Goal: Task Accomplishment & Management: Complete application form

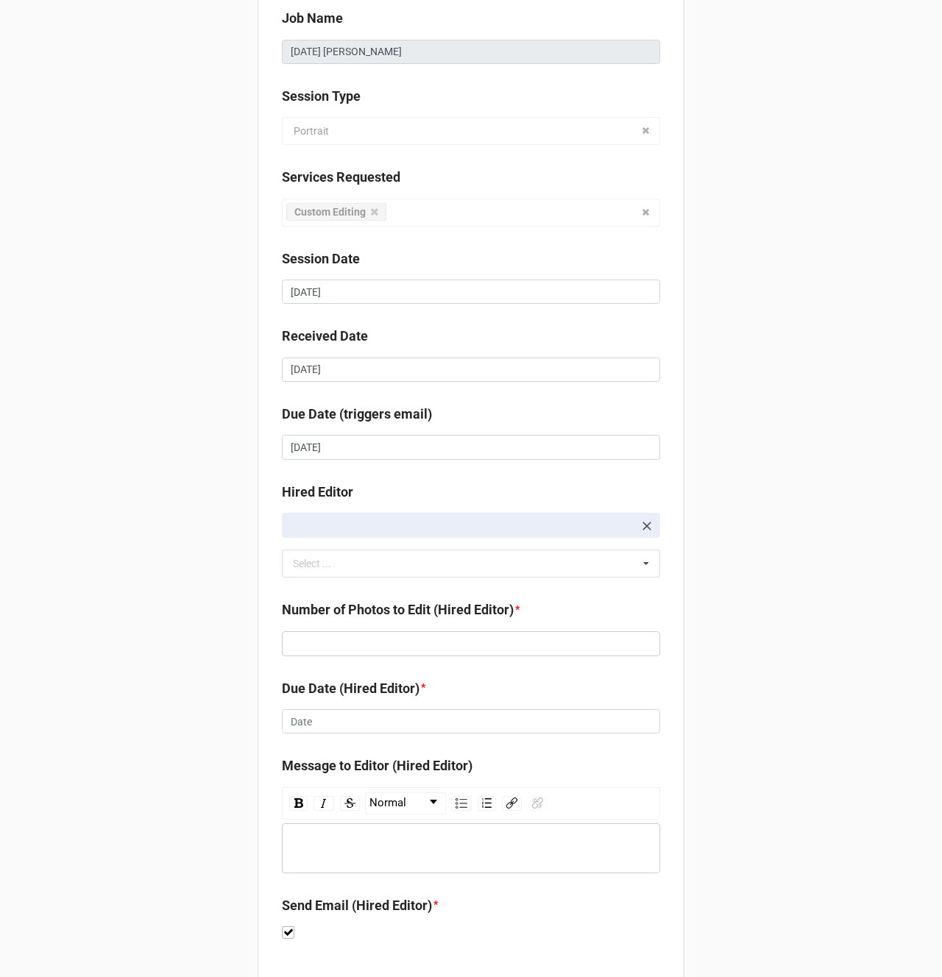
scroll to position [127, 0]
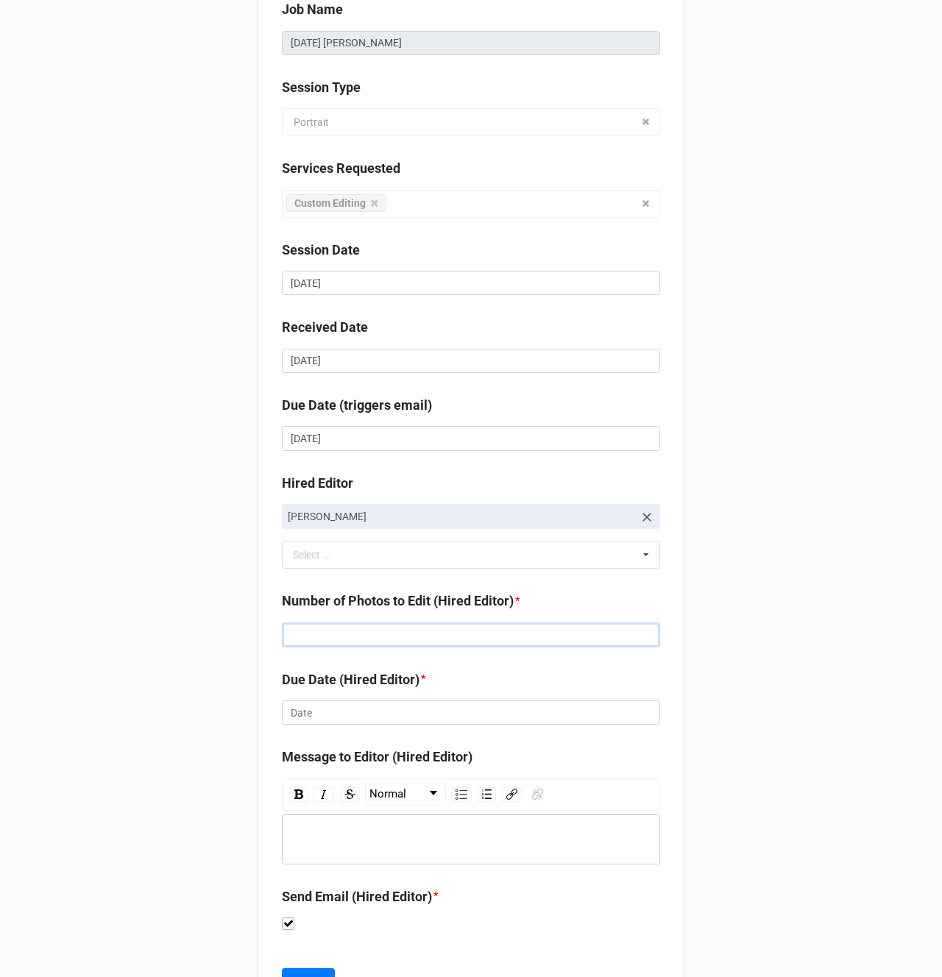
click at [333, 627] on input "text" at bounding box center [471, 634] width 378 height 25
type input "181"
click at [384, 709] on input "text" at bounding box center [471, 712] width 378 height 25
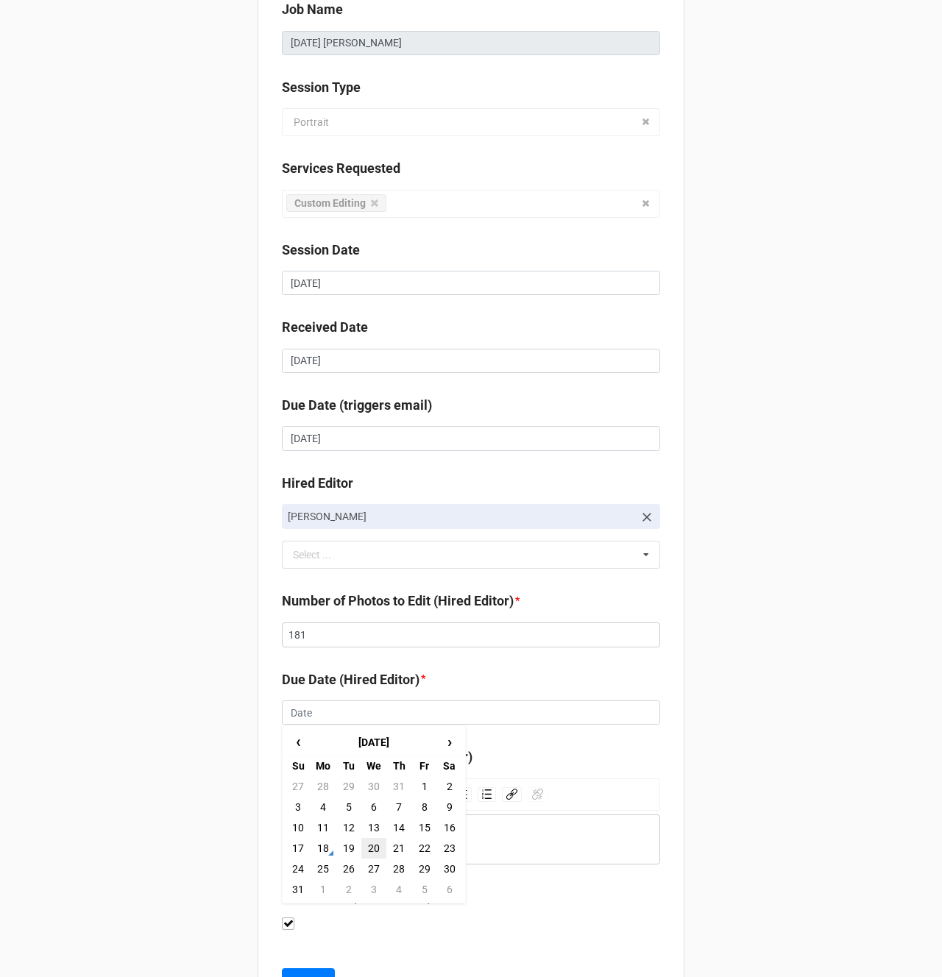
click at [366, 850] on td "20" at bounding box center [373, 848] width 25 height 21
type input "[DATE]"
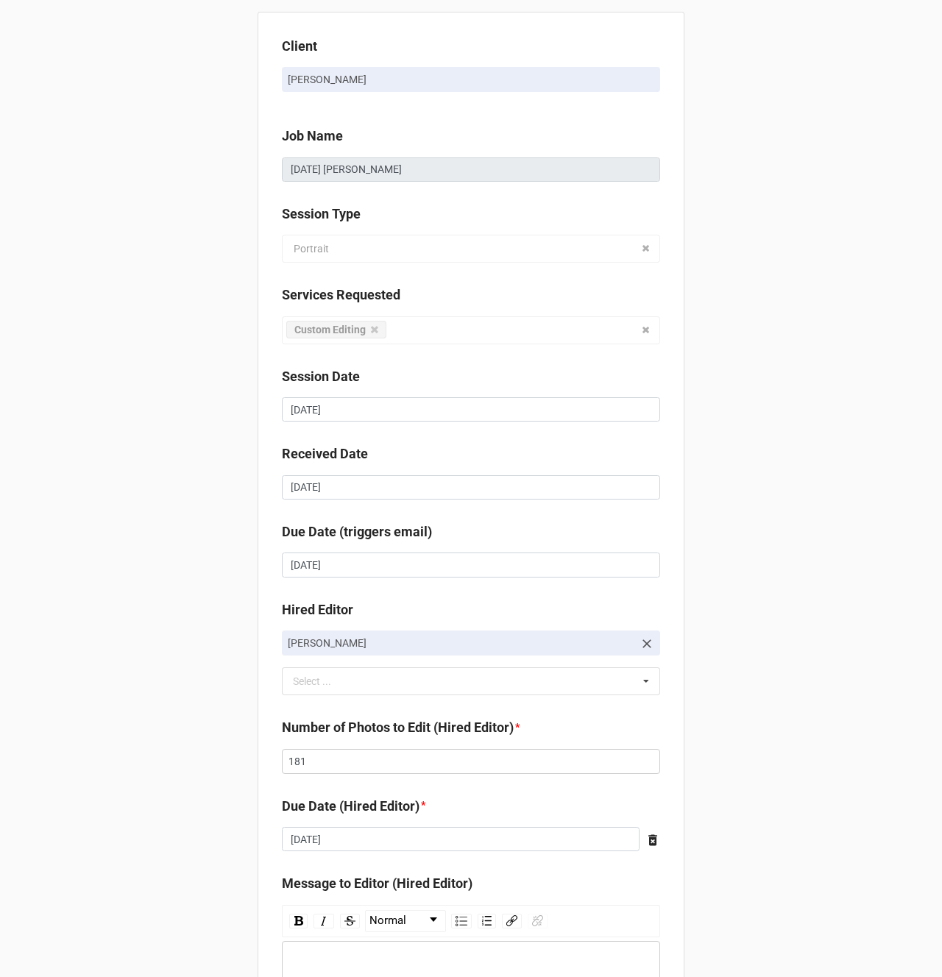
scroll to position [196, 0]
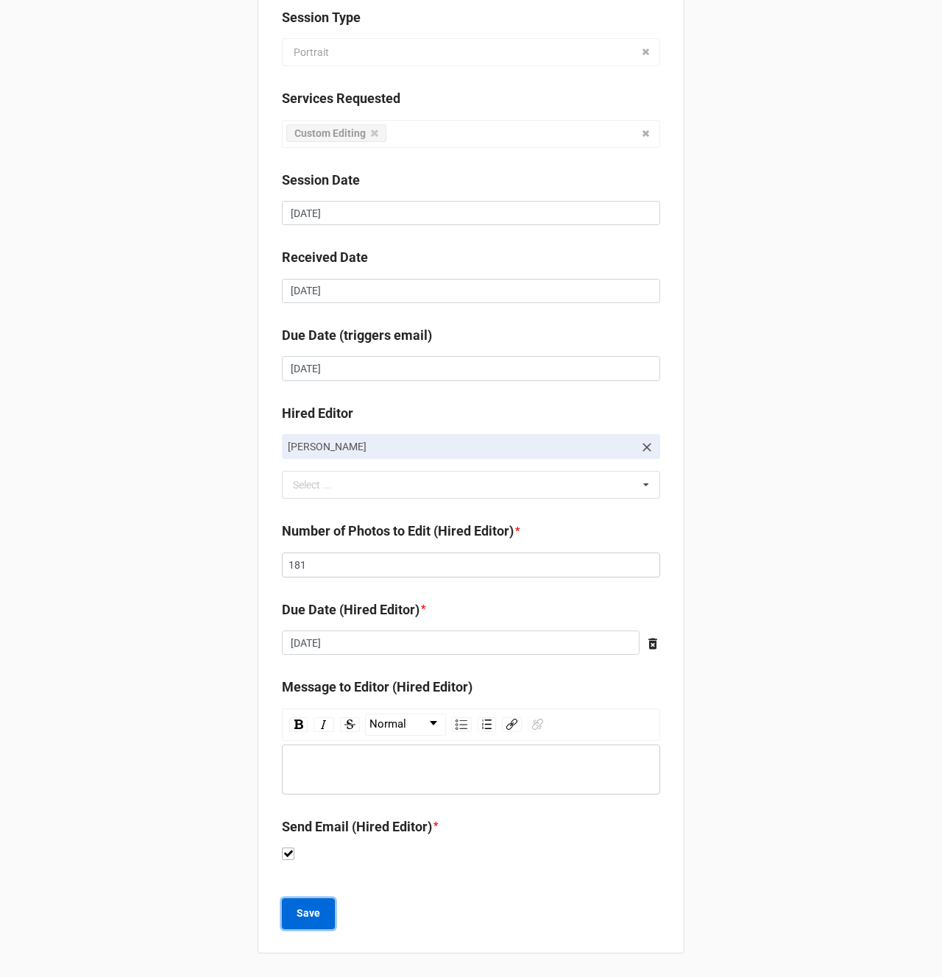
click at [299, 907] on b "Save" at bounding box center [308, 913] width 24 height 15
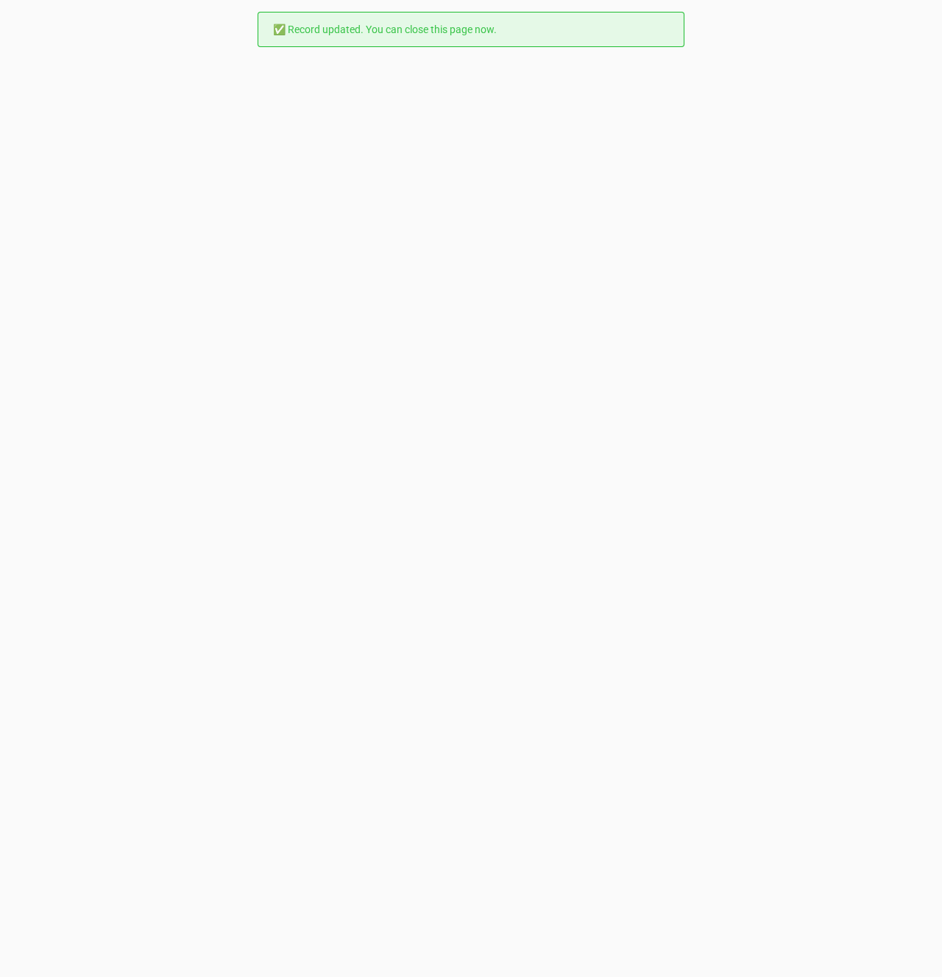
scroll to position [0, 0]
click at [245, 167] on div "✅ Record updated. You can close this page now." at bounding box center [471, 488] width 942 height 977
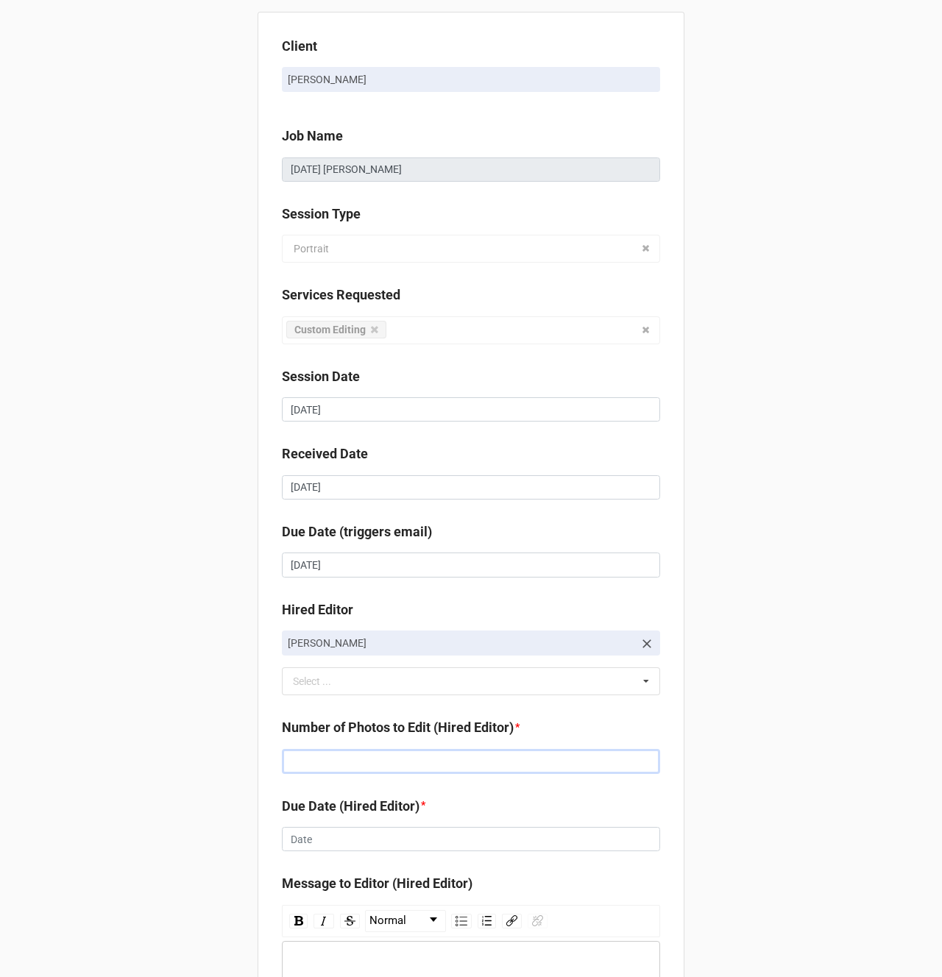
click at [312, 761] on input "text" at bounding box center [471, 761] width 378 height 25
type input "195"
click at [311, 843] on input "text" at bounding box center [471, 839] width 378 height 25
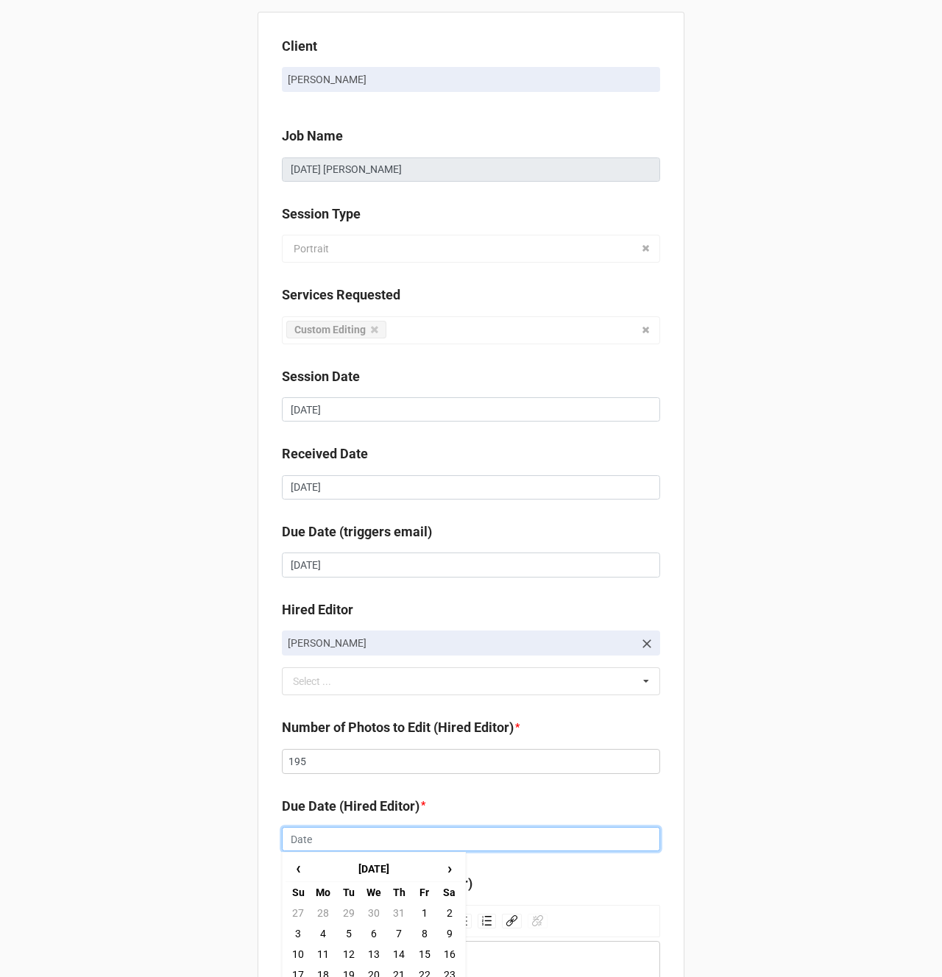
scroll to position [143, 0]
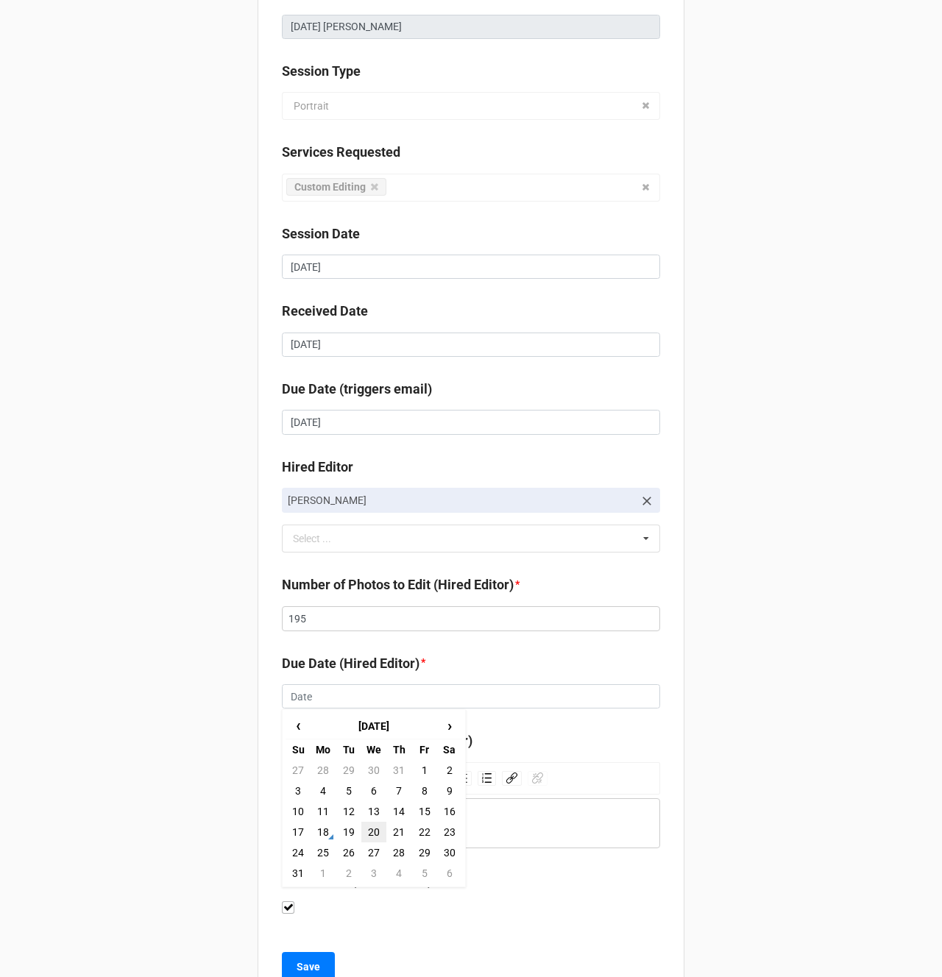
click at [371, 833] on td "20" at bounding box center [373, 832] width 25 height 21
type input "[DATE]"
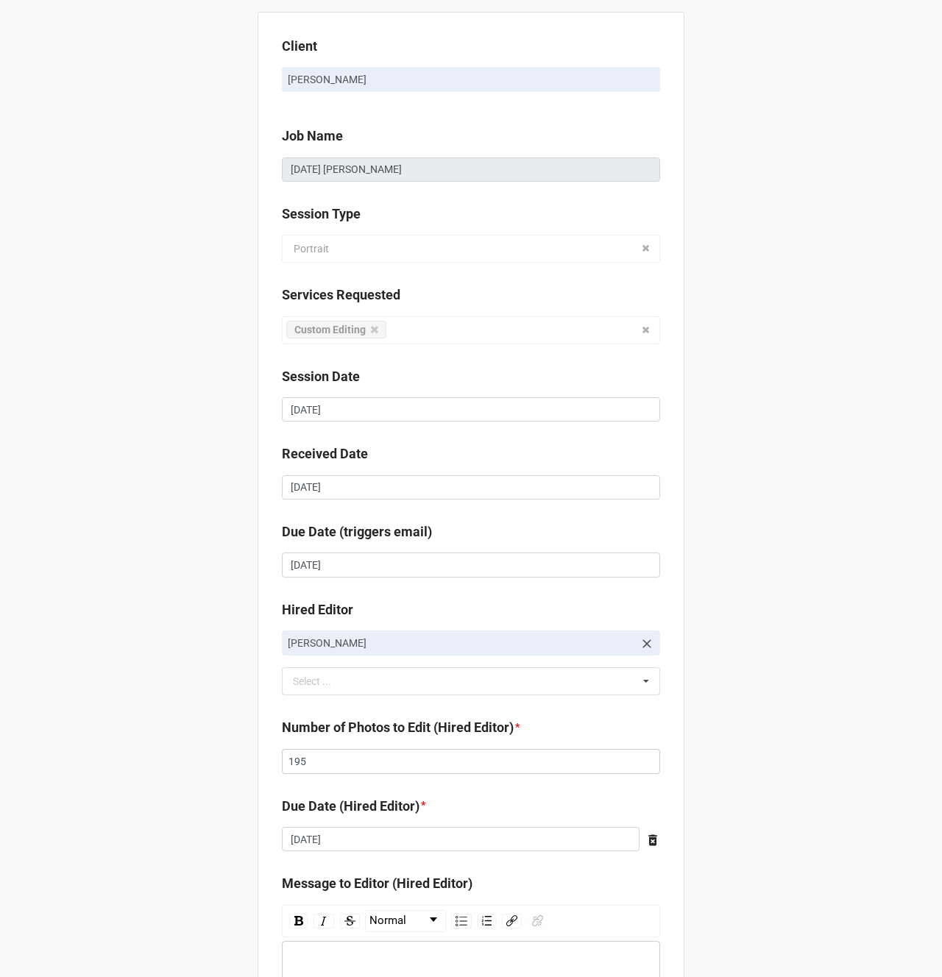
scroll to position [196, 0]
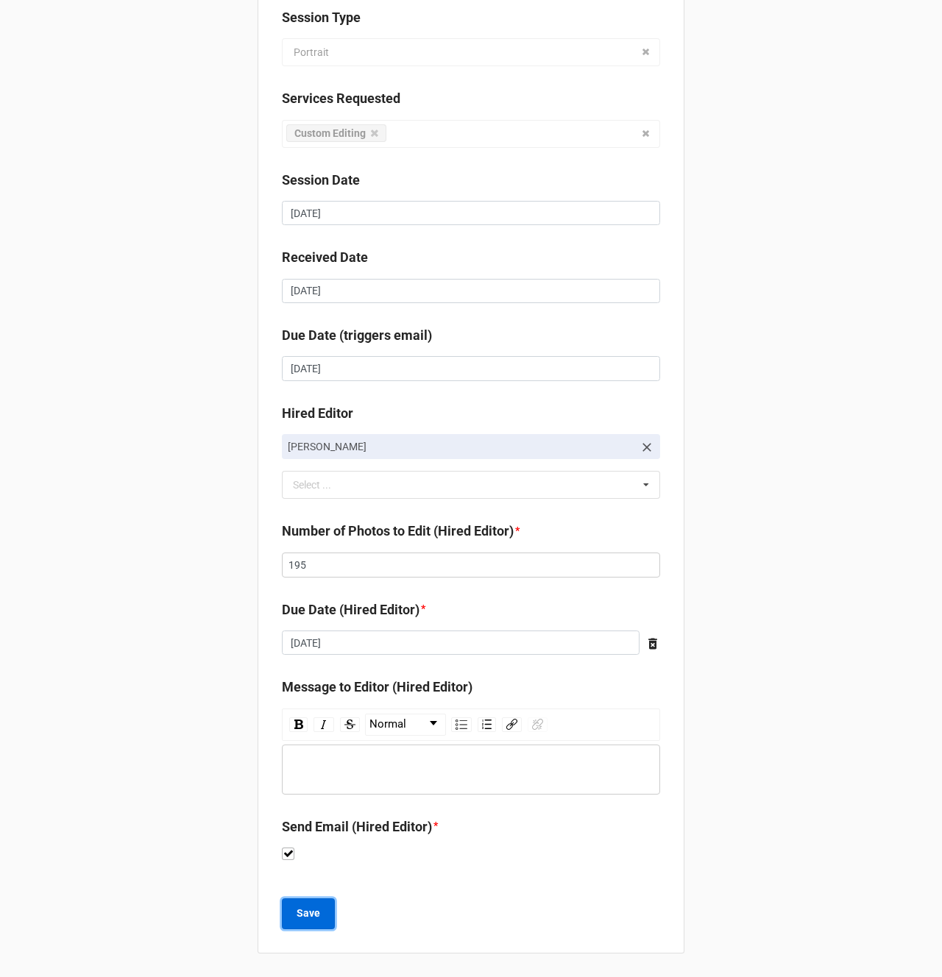
click at [302, 920] on b "Save" at bounding box center [308, 913] width 24 height 15
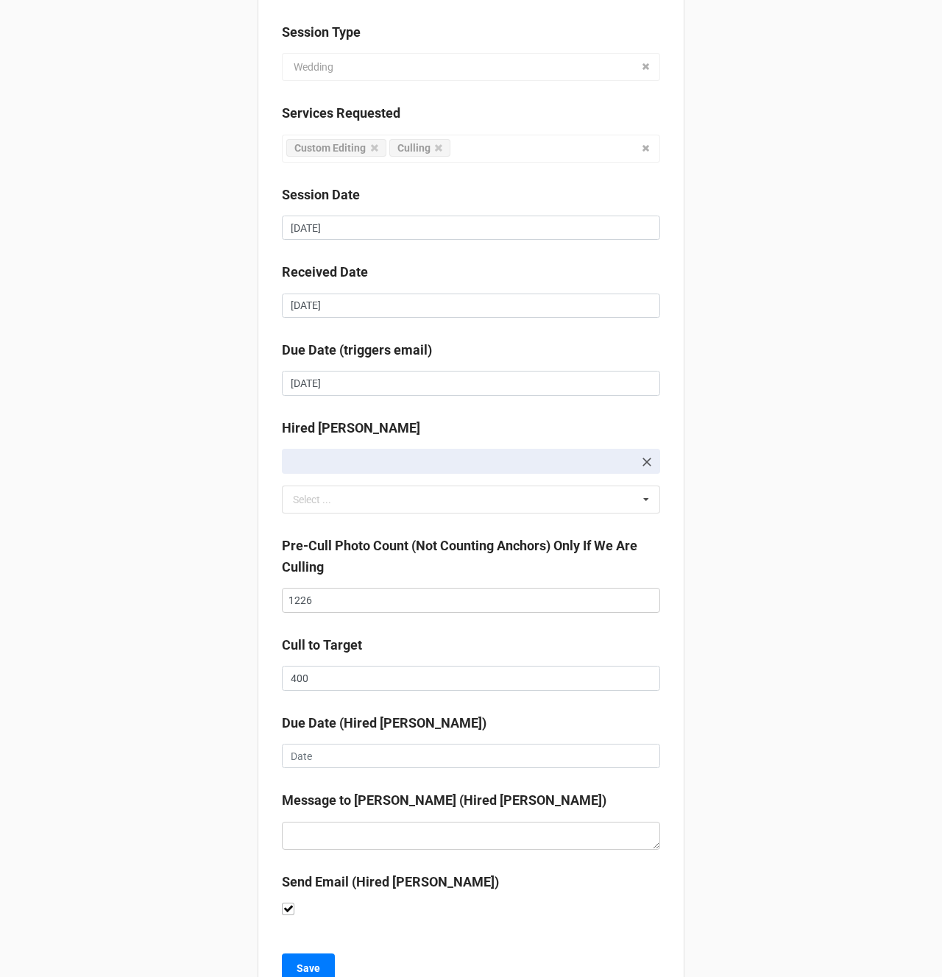
scroll to position [237, 0]
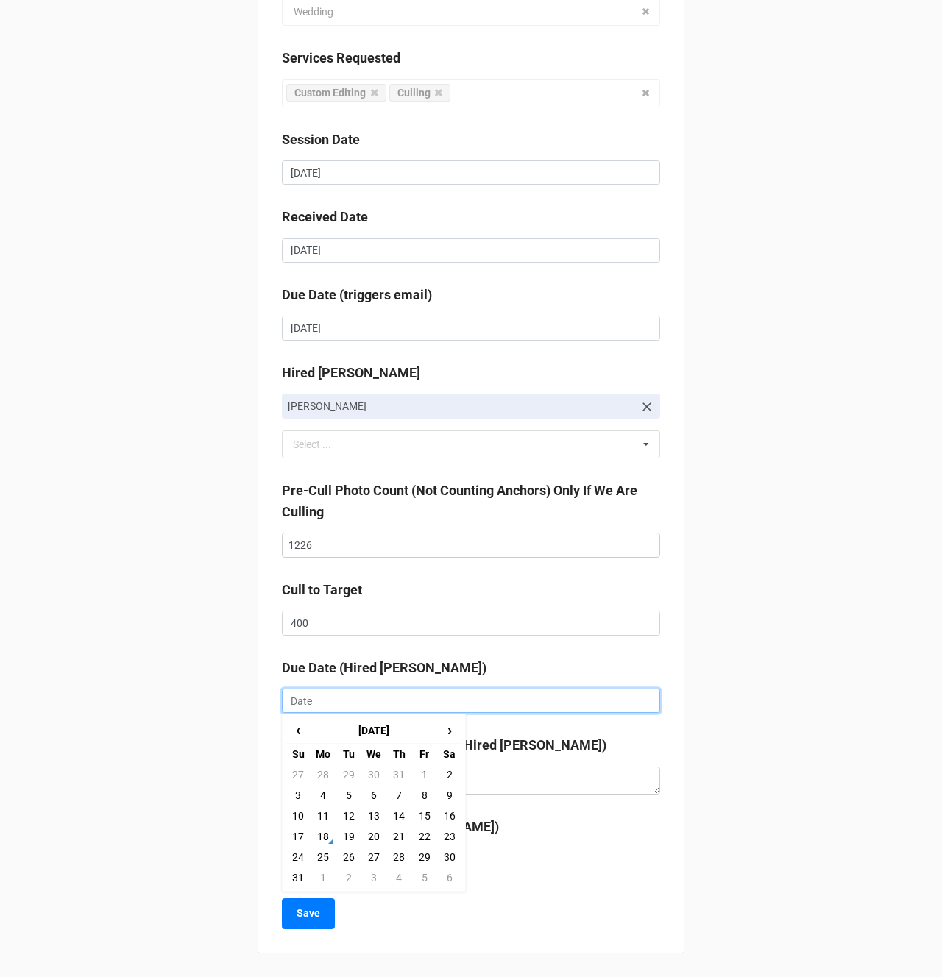
click at [330, 691] on input "text" at bounding box center [471, 701] width 378 height 25
click at [374, 836] on td "20" at bounding box center [373, 836] width 25 height 21
type input "[DATE]"
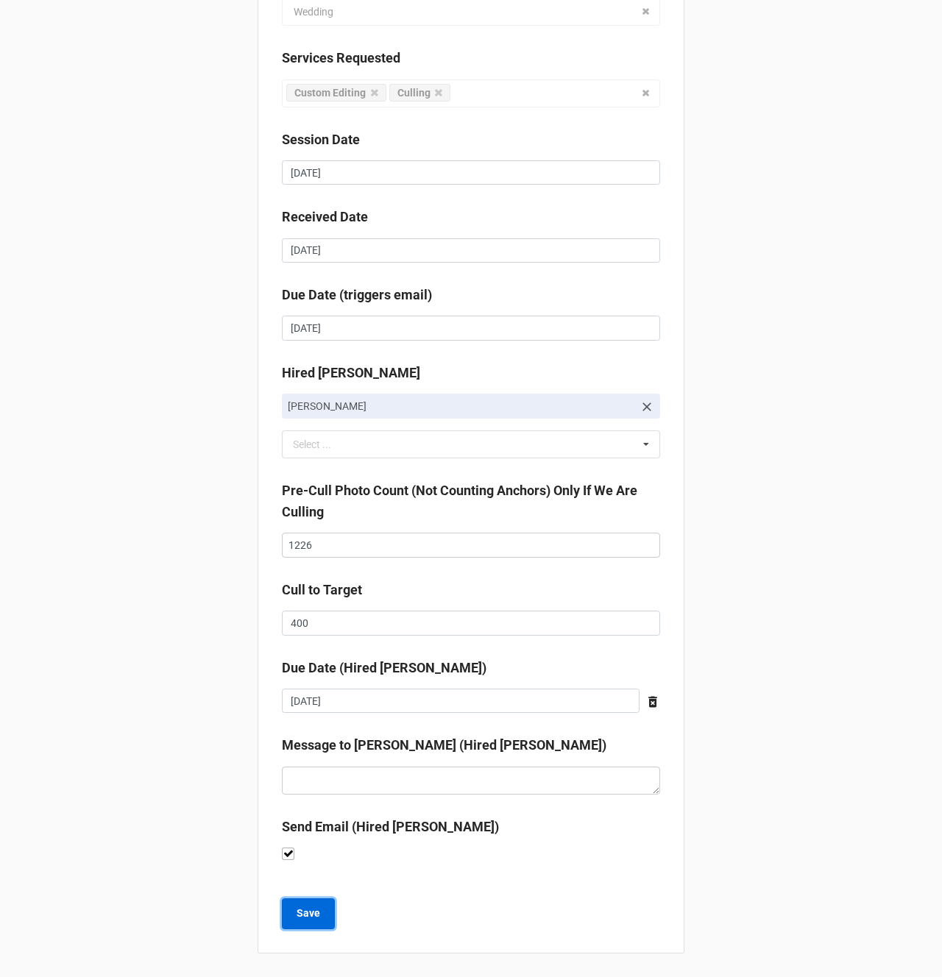
click at [307, 911] on b "Save" at bounding box center [308, 913] width 24 height 15
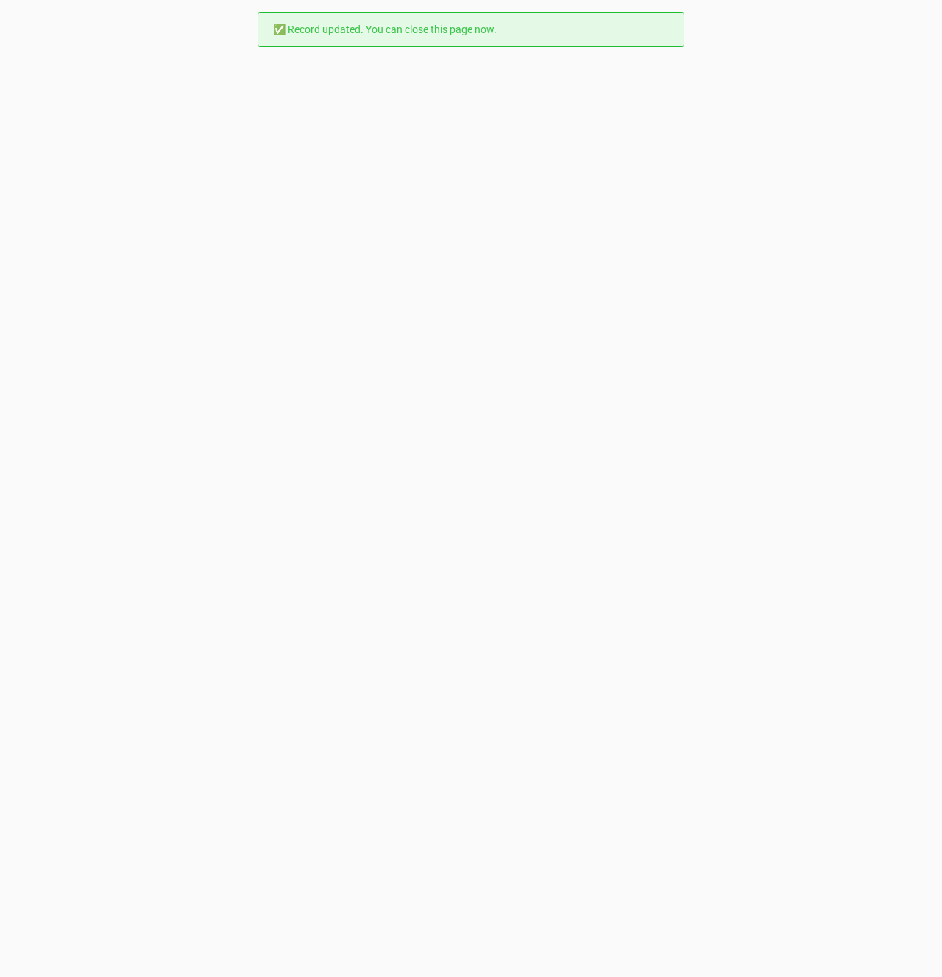
scroll to position [0, 0]
